Goal: Task Accomplishment & Management: Complete application form

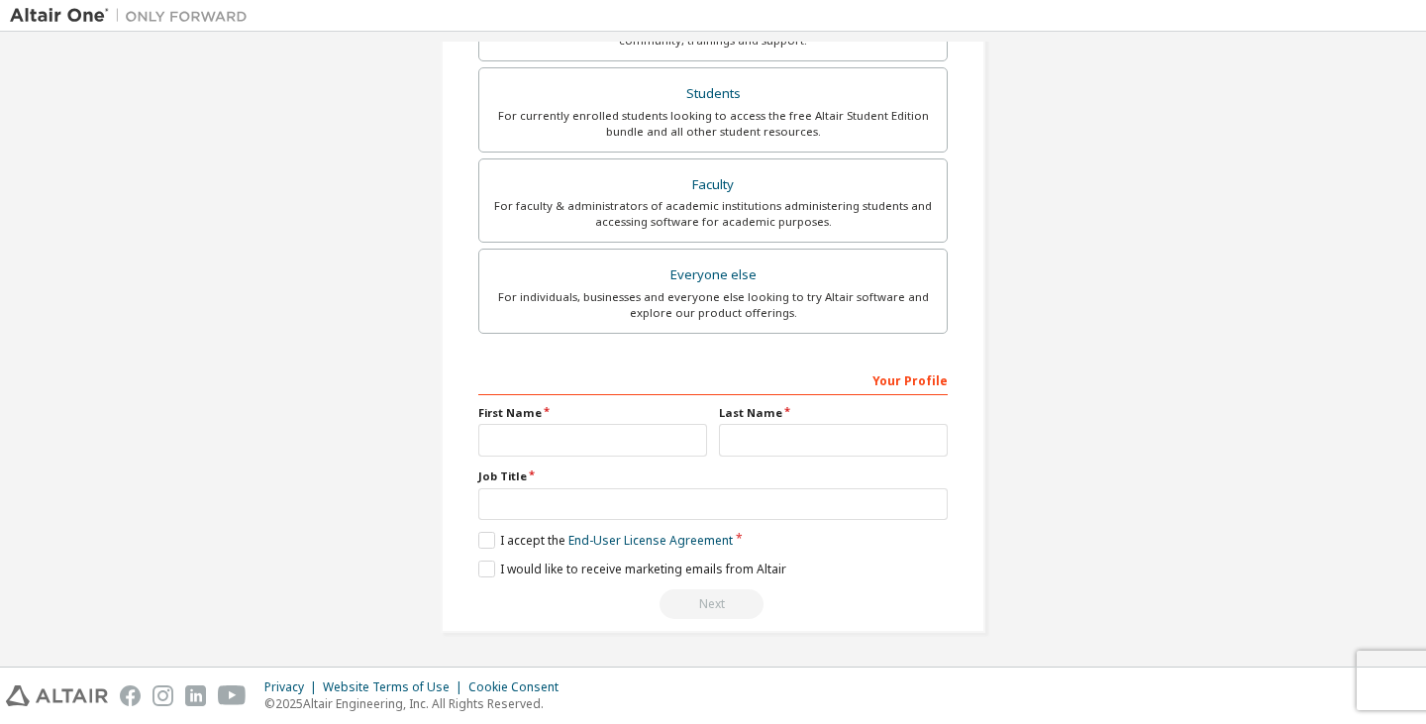
scroll to position [433, 0]
click at [485, 540] on label "I accept the End-User License Agreement" at bounding box center [605, 541] width 254 height 17
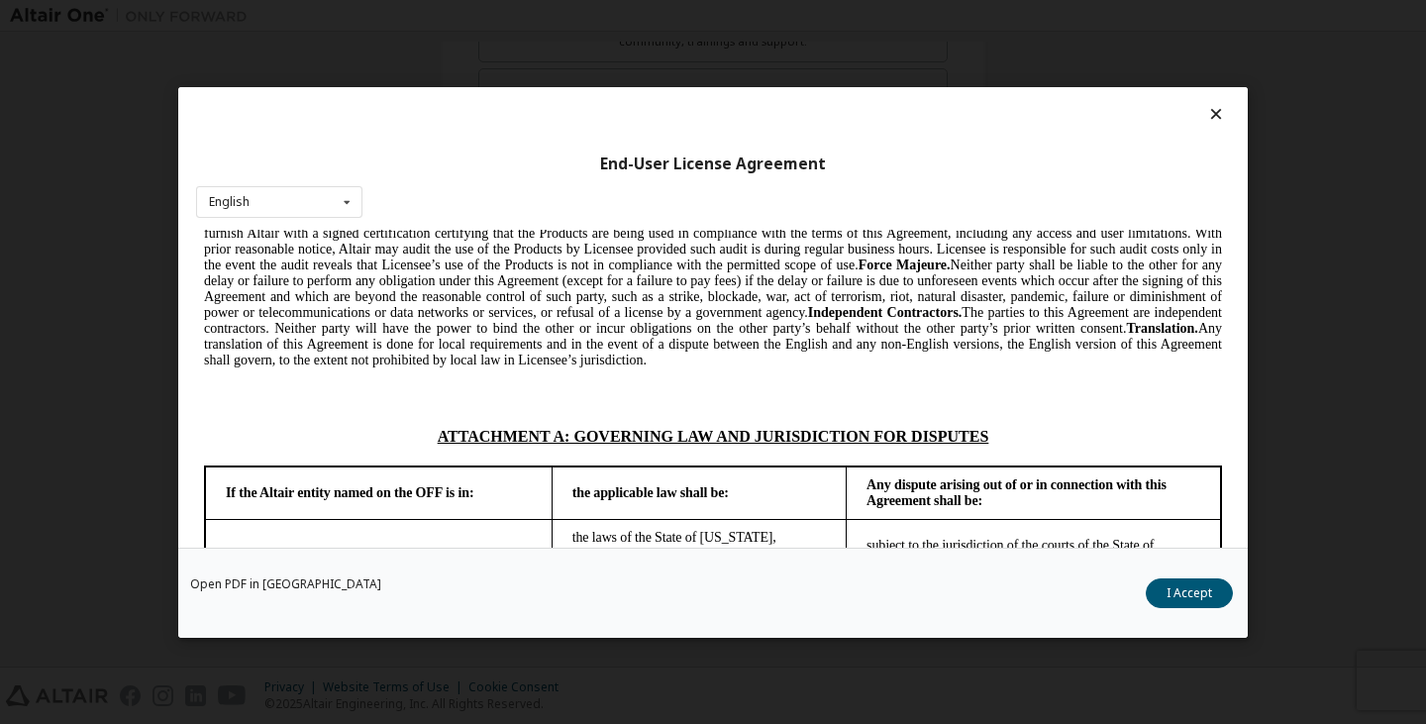
scroll to position [5319, 0]
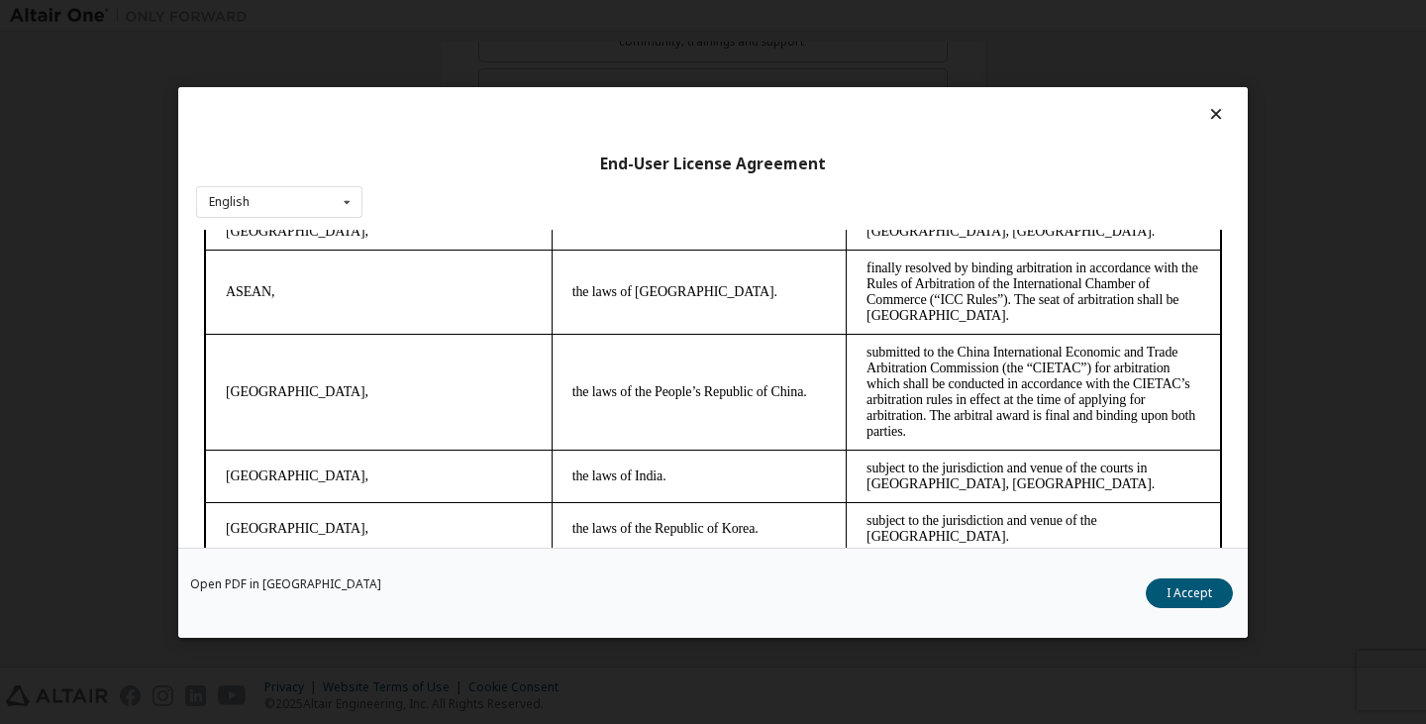
click at [1209, 109] on icon at bounding box center [1216, 114] width 21 height 18
